Goal: Information Seeking & Learning: Learn about a topic

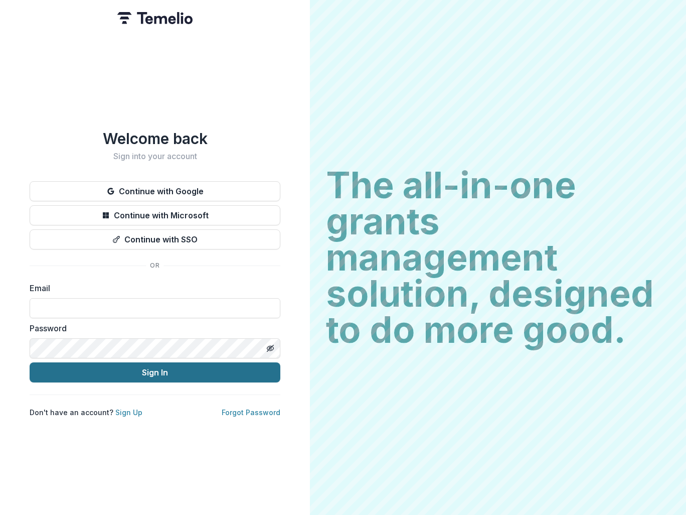
type input "**********"
click at [162, 371] on button "Sign In" at bounding box center [155, 372] width 251 height 20
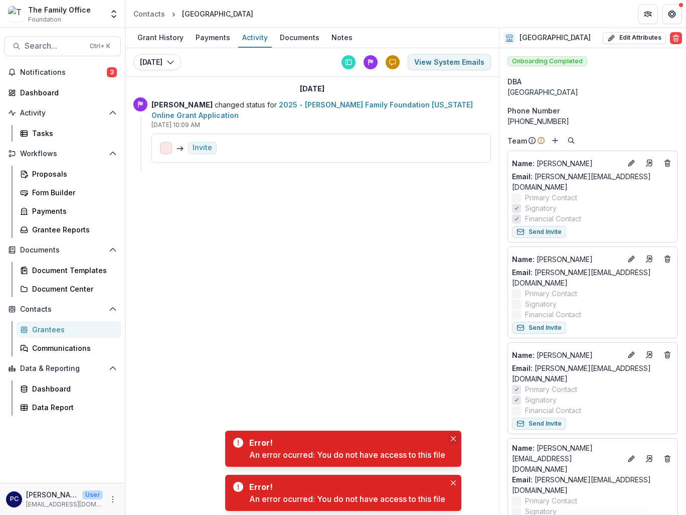
click at [454, 437] on icon "Close" at bounding box center [453, 438] width 5 height 5
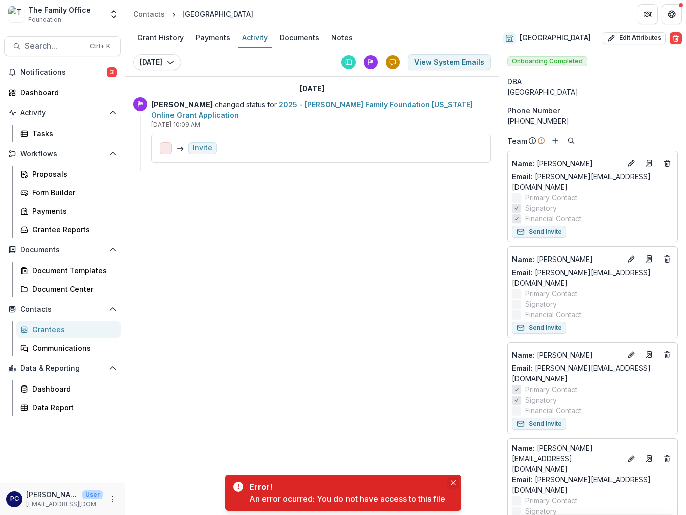
click at [455, 482] on icon "Close" at bounding box center [452, 482] width 5 height 5
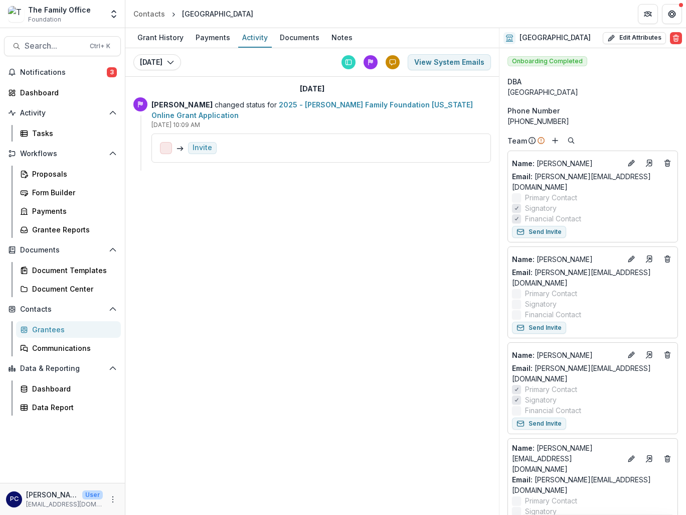
click at [267, 326] on div "Grant History Payments Activity Documents Notes [DATE] [DATE] [DATE] View Syste…" at bounding box center [312, 271] width 374 height 486
click at [291, 239] on div "Grant History Payments Activity Documents Notes [DATE] [DATE] [DATE] View Syste…" at bounding box center [312, 271] width 374 height 486
click at [295, 219] on div "Grant History Payments Activity Documents Notes [DATE] [DATE] [DATE] View Syste…" at bounding box center [312, 271] width 374 height 486
click at [277, 277] on div "Grant History Payments Activity Documents Notes [DATE] [DATE] [DATE] View Syste…" at bounding box center [312, 271] width 374 height 486
click at [231, 351] on div "Grant History Payments Activity Documents Notes [DATE] [DATE] [DATE] View Syste…" at bounding box center [312, 271] width 374 height 486
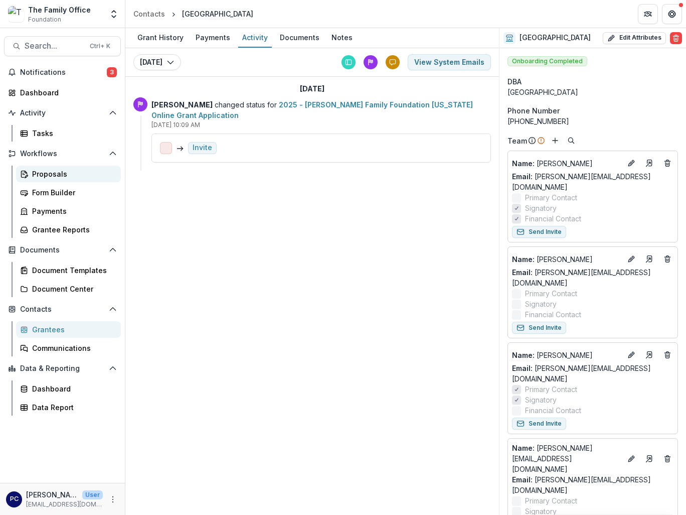
click at [64, 177] on div "Proposals" at bounding box center [72, 174] width 81 height 11
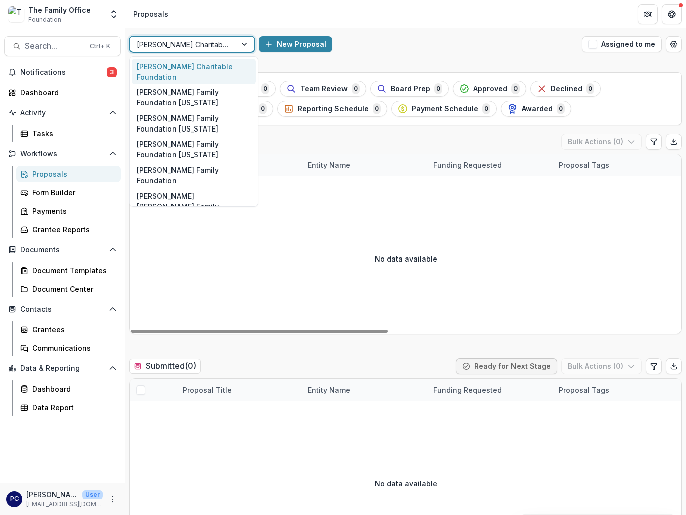
click at [243, 43] on div at bounding box center [245, 44] width 18 height 15
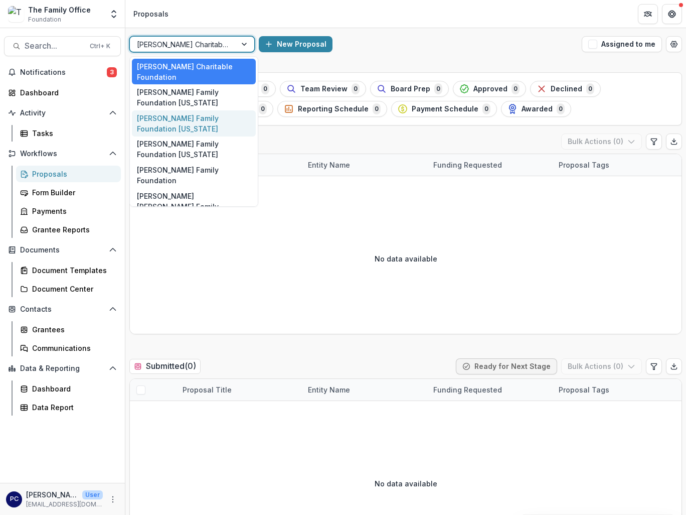
click at [189, 110] on div "[PERSON_NAME] Family Foundation [US_STATE]" at bounding box center [194, 123] width 124 height 26
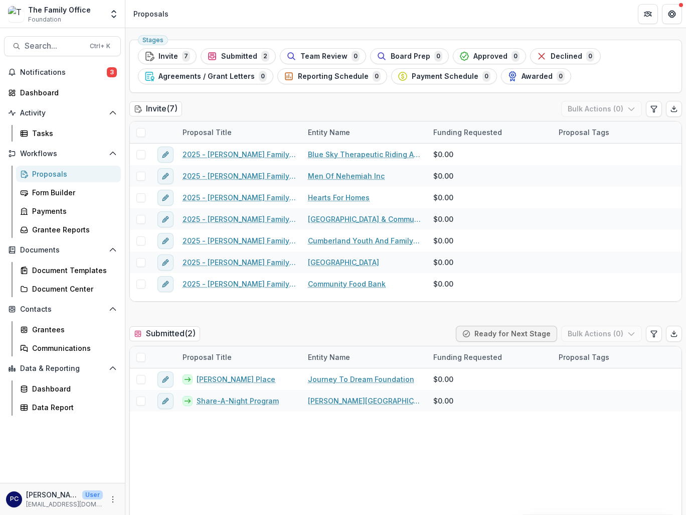
scroll to position [50, 0]
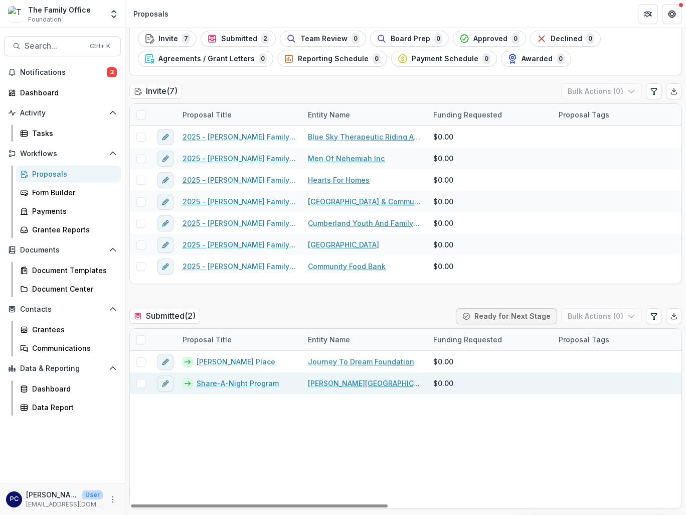
click at [247, 382] on link "Share-A-Night Program" at bounding box center [238, 383] width 82 height 11
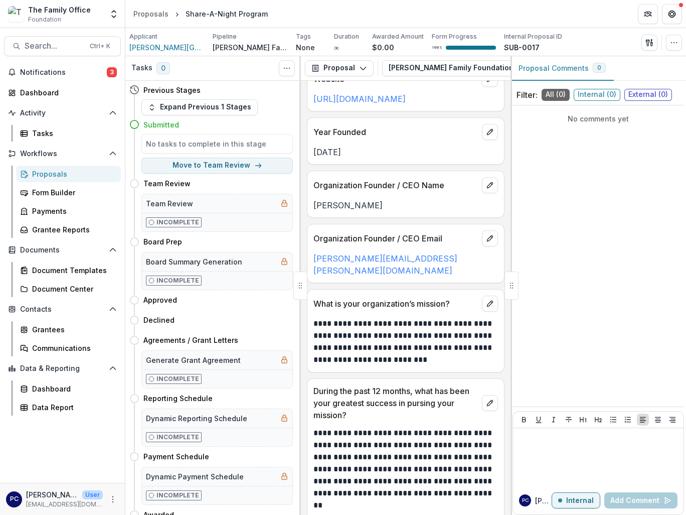
scroll to position [752, 0]
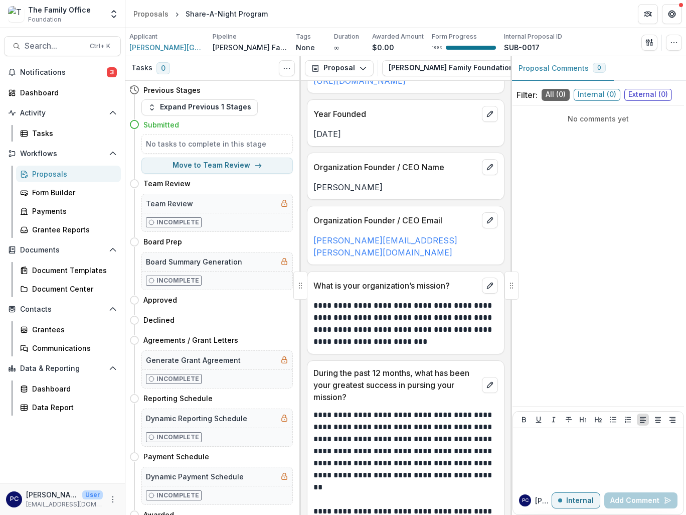
click at [389, 299] on p "**********" at bounding box center [404, 323] width 182 height 48
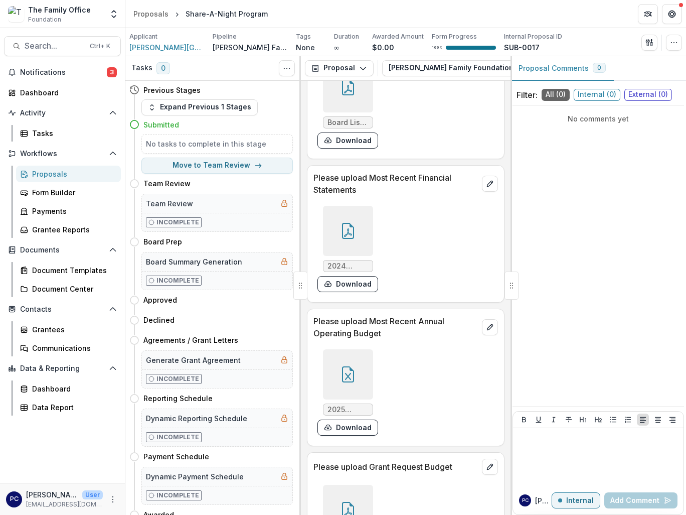
scroll to position [6670, 0]
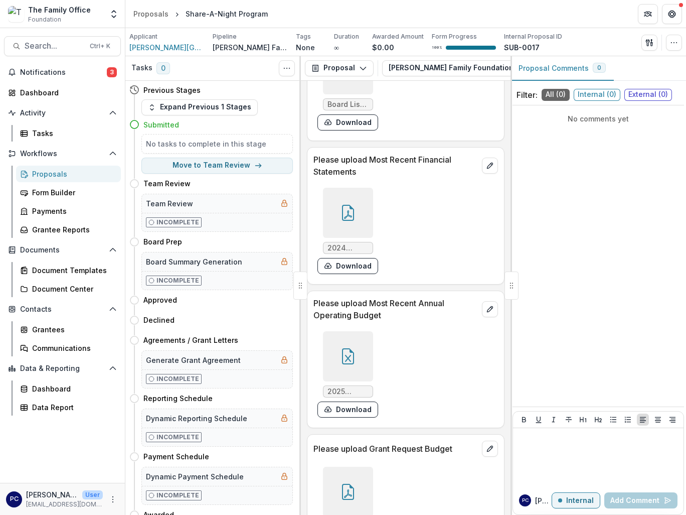
click at [345, 483] on icon at bounding box center [348, 491] width 16 height 16
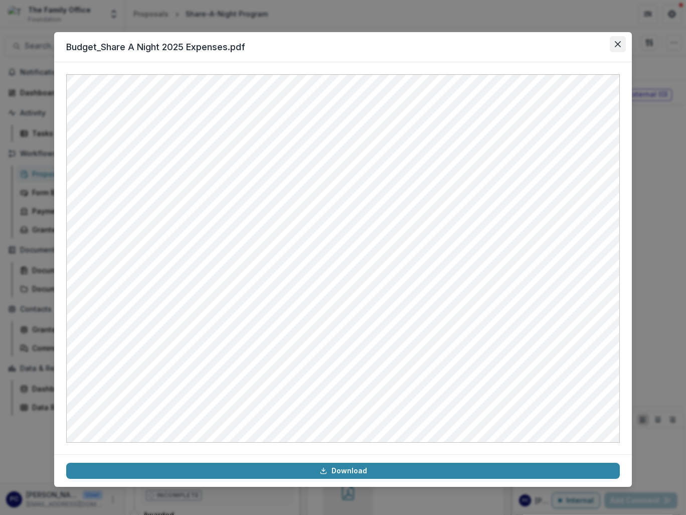
click at [618, 50] on button "Close" at bounding box center [618, 44] width 16 height 16
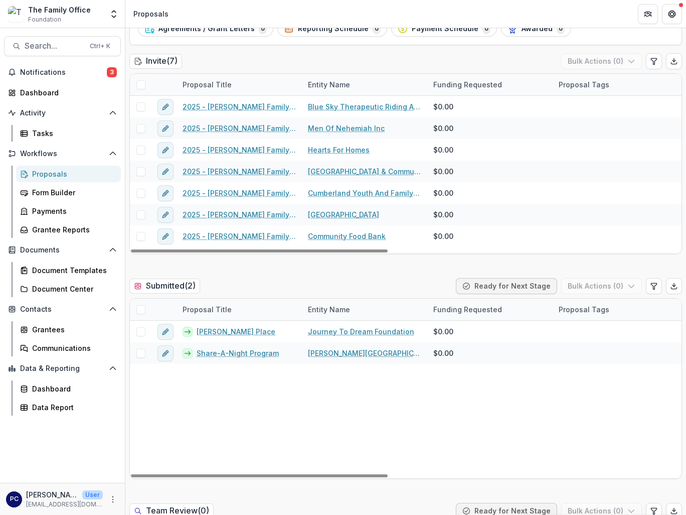
scroll to position [50, 0]
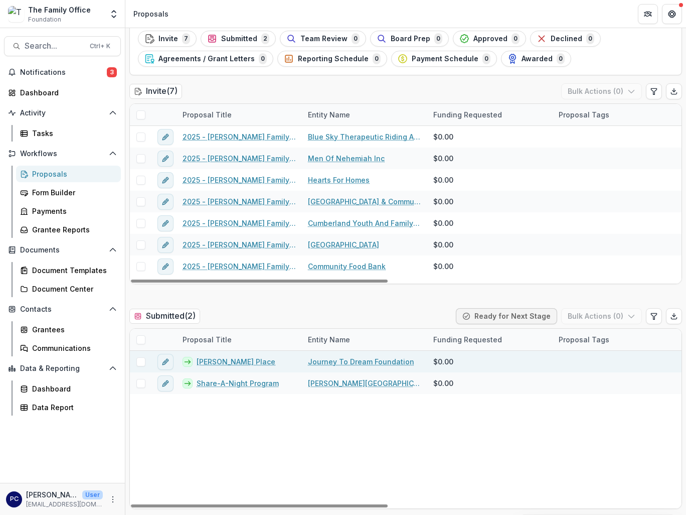
click at [226, 364] on link "[PERSON_NAME] Place" at bounding box center [236, 361] width 79 height 11
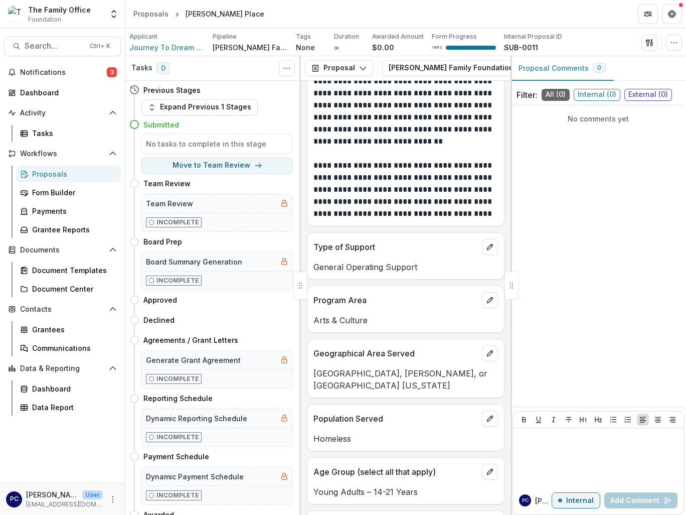
scroll to position [4213, 0]
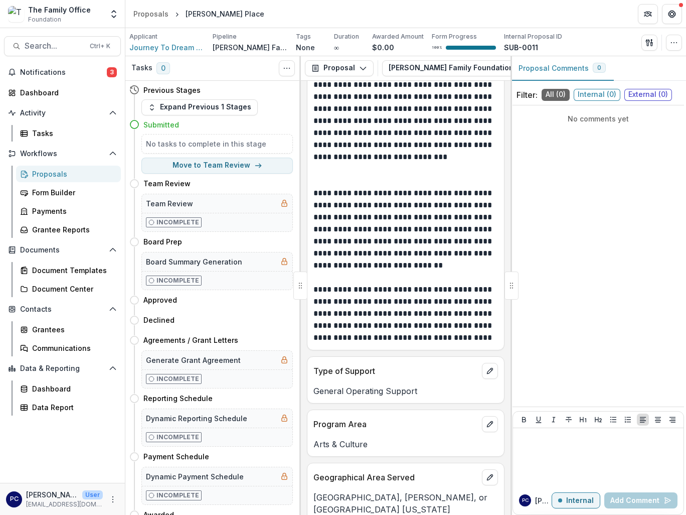
click at [515, 286] on div at bounding box center [512, 285] width 14 height 28
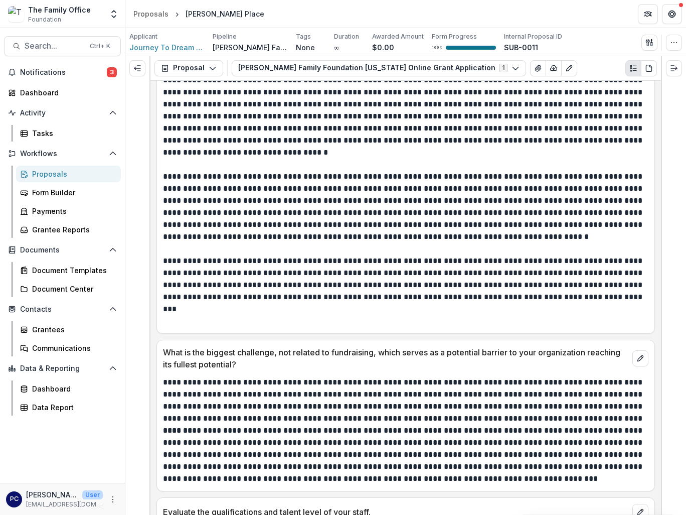
scroll to position [903, 0]
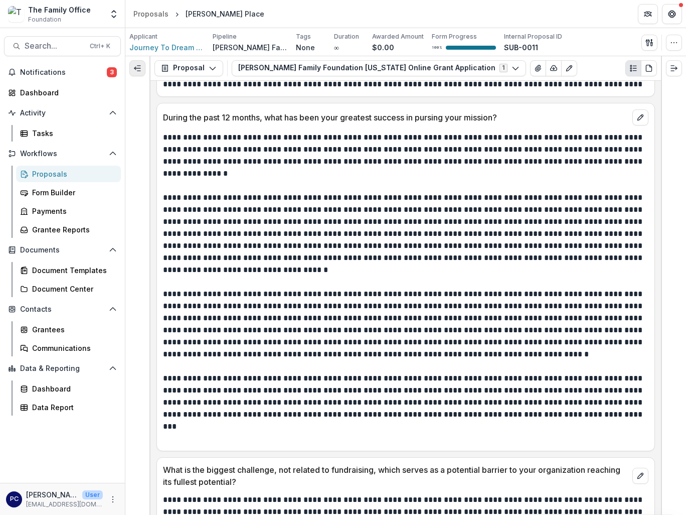
click at [138, 66] on icon "Expand left" at bounding box center [137, 68] width 8 height 8
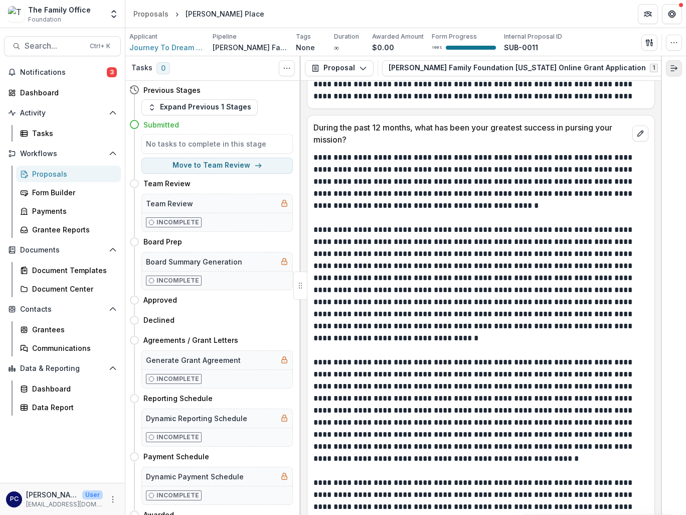
click at [675, 69] on icon "Expand right" at bounding box center [674, 68] width 8 height 8
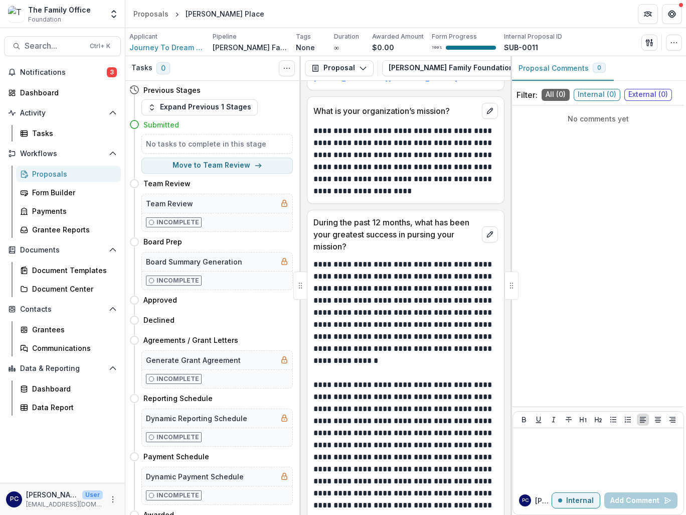
scroll to position [961, 0]
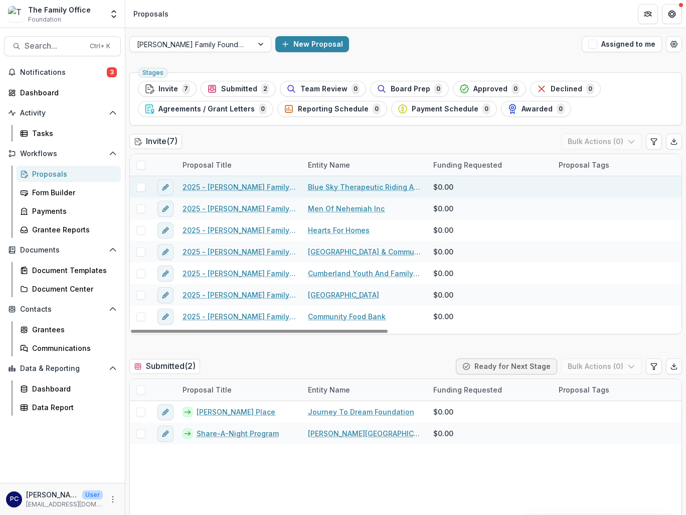
click at [363, 189] on link "Blue Sky Therapeutic Riding And Respite" at bounding box center [364, 187] width 113 height 11
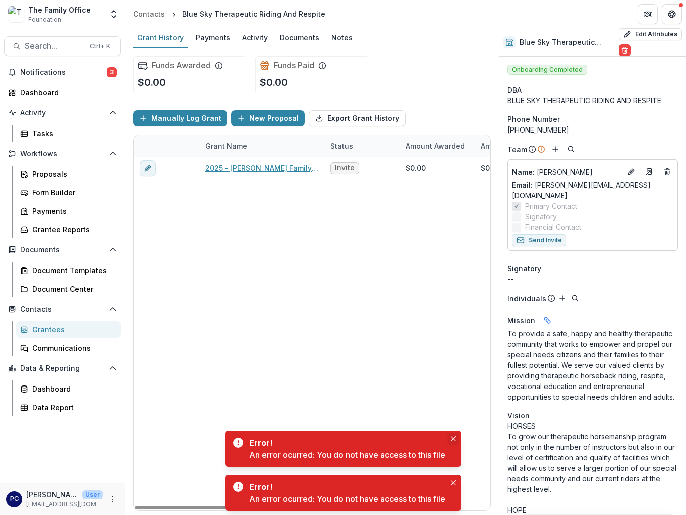
click at [455, 438] on icon "Close" at bounding box center [453, 438] width 5 height 5
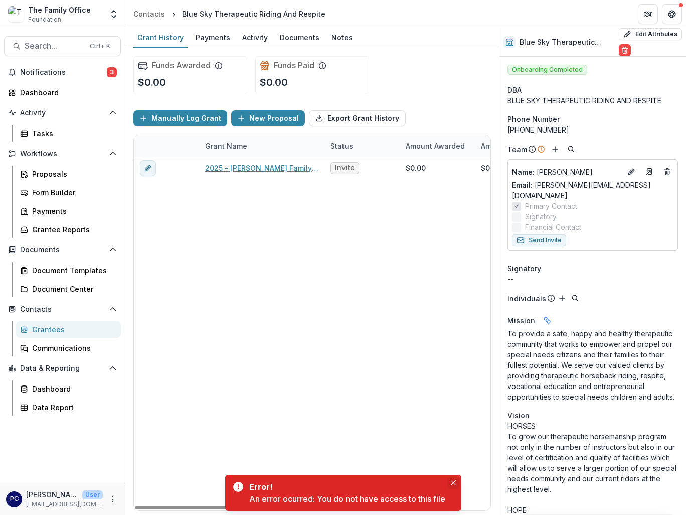
click at [456, 482] on icon "Close" at bounding box center [453, 482] width 5 height 5
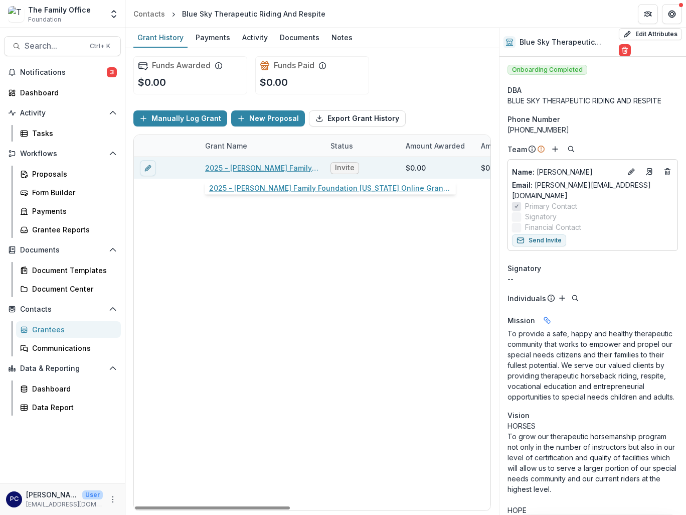
click at [283, 170] on link "2025 - [PERSON_NAME] Family Foundation [US_STATE] Online Grant Application" at bounding box center [261, 167] width 113 height 11
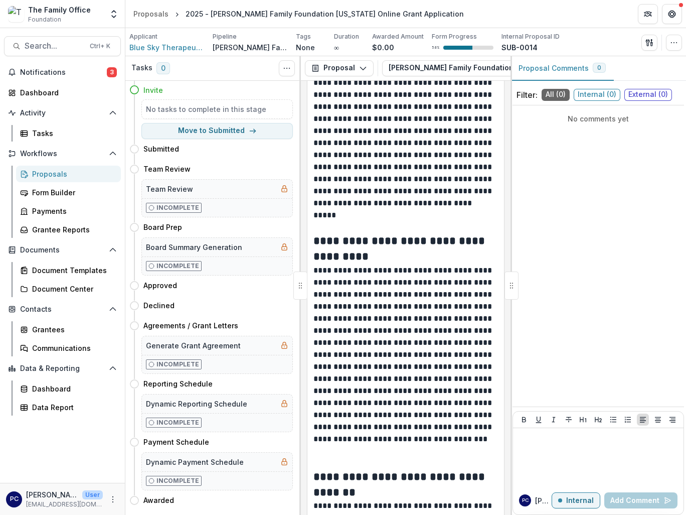
scroll to position [2758, 0]
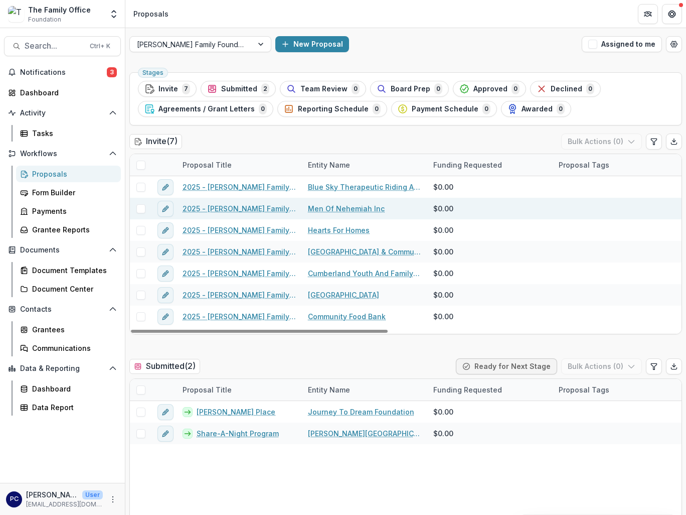
click at [259, 209] on link "2025 - [PERSON_NAME] Family Foundation [US_STATE] Online Grant Application" at bounding box center [239, 208] width 113 height 11
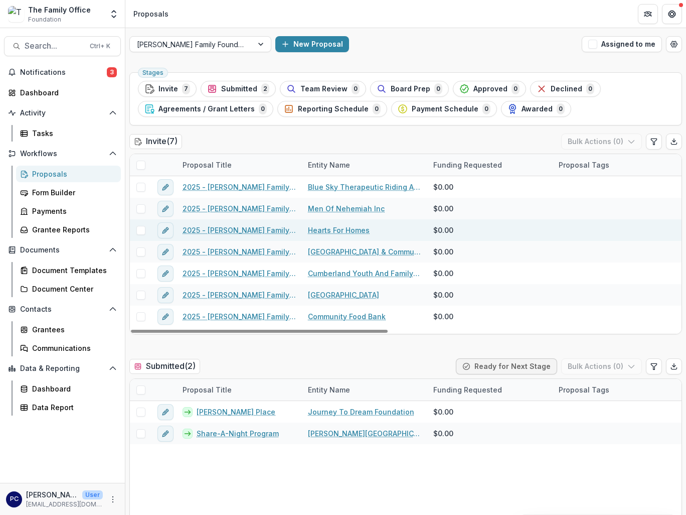
click at [350, 230] on link "Hearts For Homes" at bounding box center [339, 230] width 62 height 11
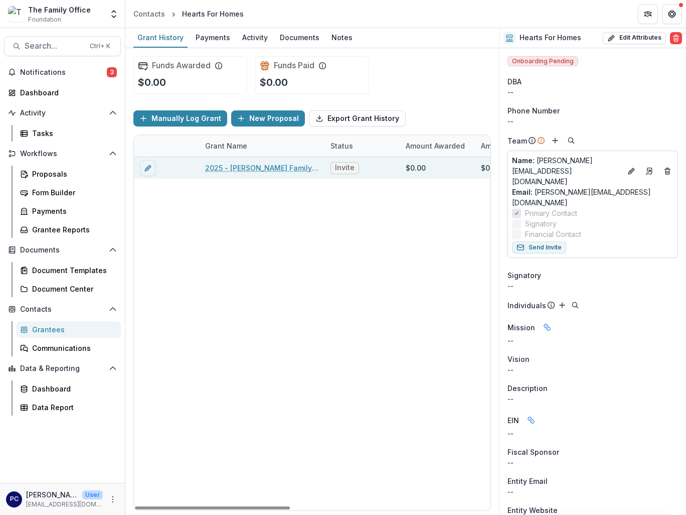
click at [272, 163] on link "2025 - [PERSON_NAME] Family Foundation [US_STATE] Online Grant Application" at bounding box center [261, 167] width 113 height 11
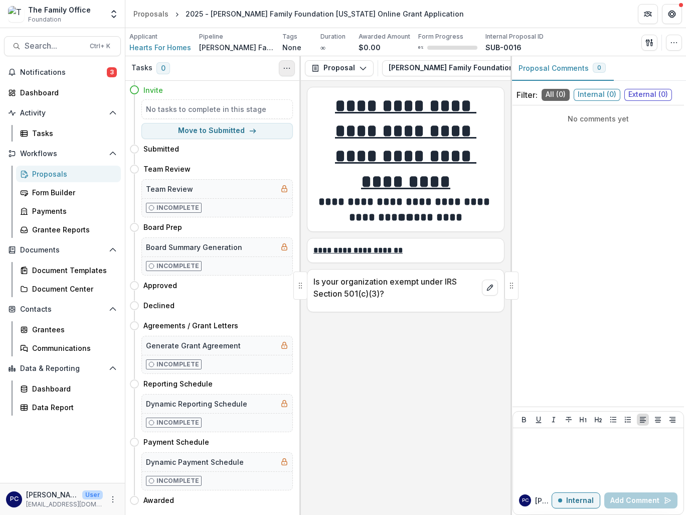
click at [288, 66] on icon "Toggle View Cancelled Tasks" at bounding box center [287, 68] width 8 height 8
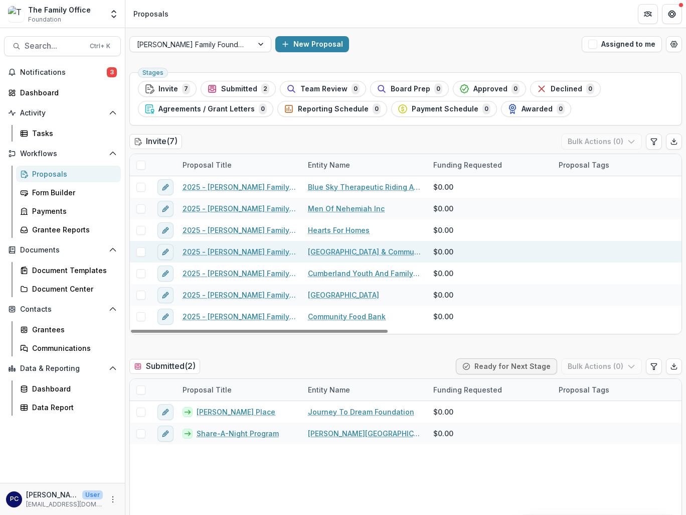
click at [347, 252] on link "[GEOGRAPHIC_DATA] & Community Center Corporation" at bounding box center [364, 251] width 113 height 11
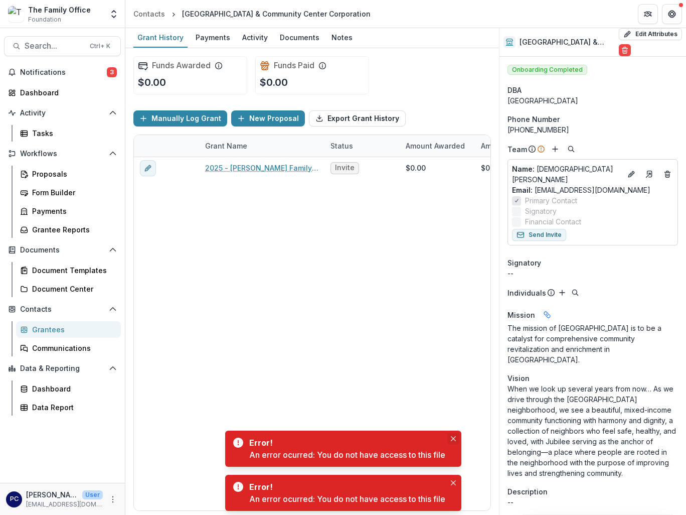
click at [454, 436] on icon "Close" at bounding box center [453, 438] width 5 height 5
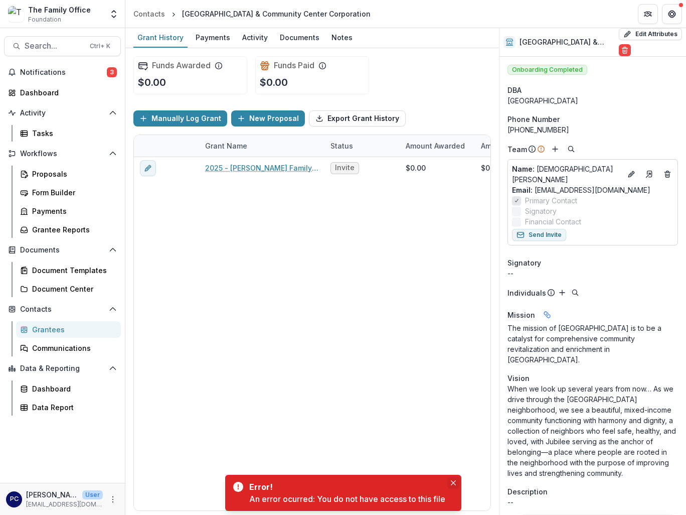
click at [454, 482] on icon "Close" at bounding box center [452, 482] width 5 height 5
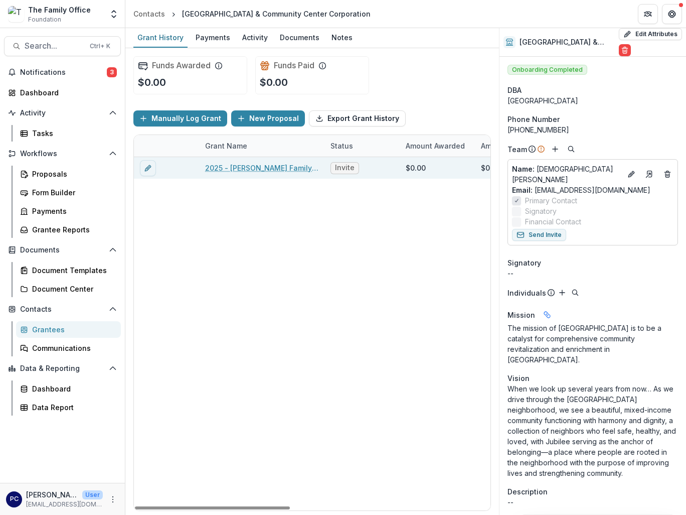
click at [259, 168] on link "2025 - [PERSON_NAME] Family Foundation [US_STATE] Online Grant Application" at bounding box center [261, 167] width 113 height 11
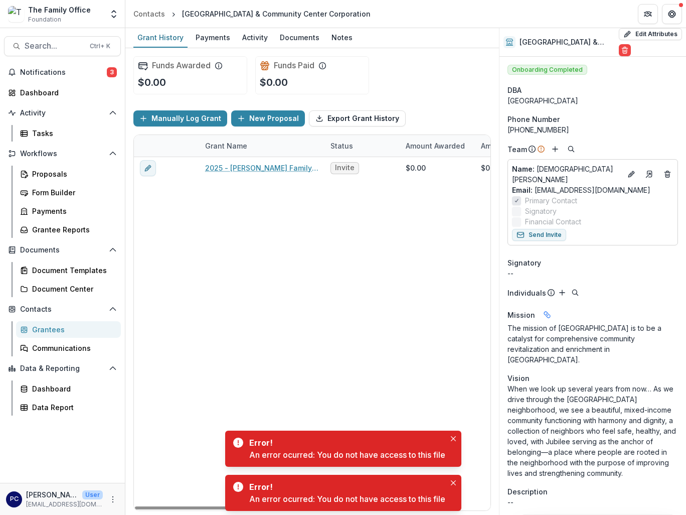
click at [577, 383] on p "When we look up several years from now… As we drive through the [GEOGRAPHIC_DAT…" at bounding box center [593, 430] width 171 height 95
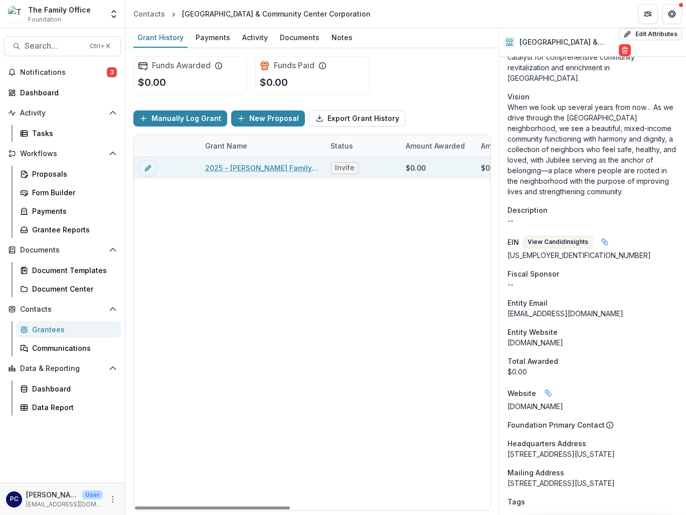
scroll to position [263, 0]
